Goal: Task Accomplishment & Management: Use online tool/utility

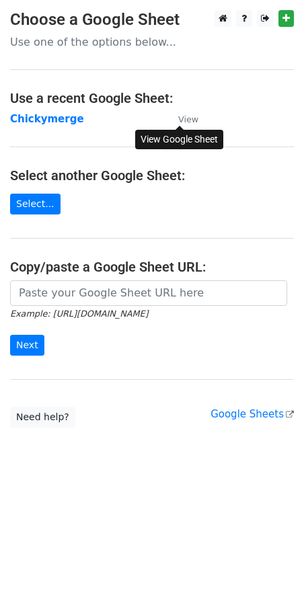
click at [181, 118] on small "View" at bounding box center [188, 119] width 20 height 10
click at [38, 116] on strong "Chickymerge" at bounding box center [47, 119] width 74 height 12
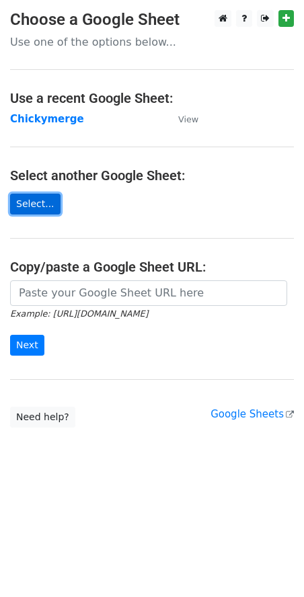
click at [40, 205] on link "Select..." at bounding box center [35, 204] width 50 height 21
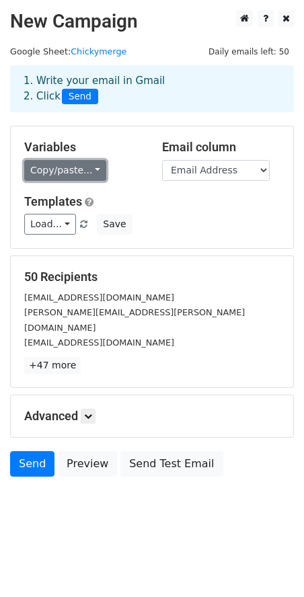
click at [65, 174] on link "Copy/paste..." at bounding box center [65, 170] width 82 height 21
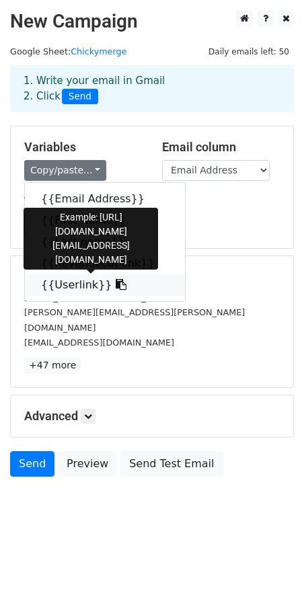
click at [69, 285] on link "{{Userlink}}" at bounding box center [105, 285] width 160 height 22
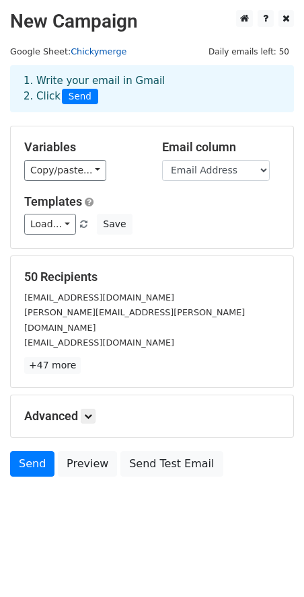
click at [95, 51] on link "Chickymerge" at bounding box center [99, 51] width 56 height 10
